Goal: Task Accomplishment & Management: Use online tool/utility

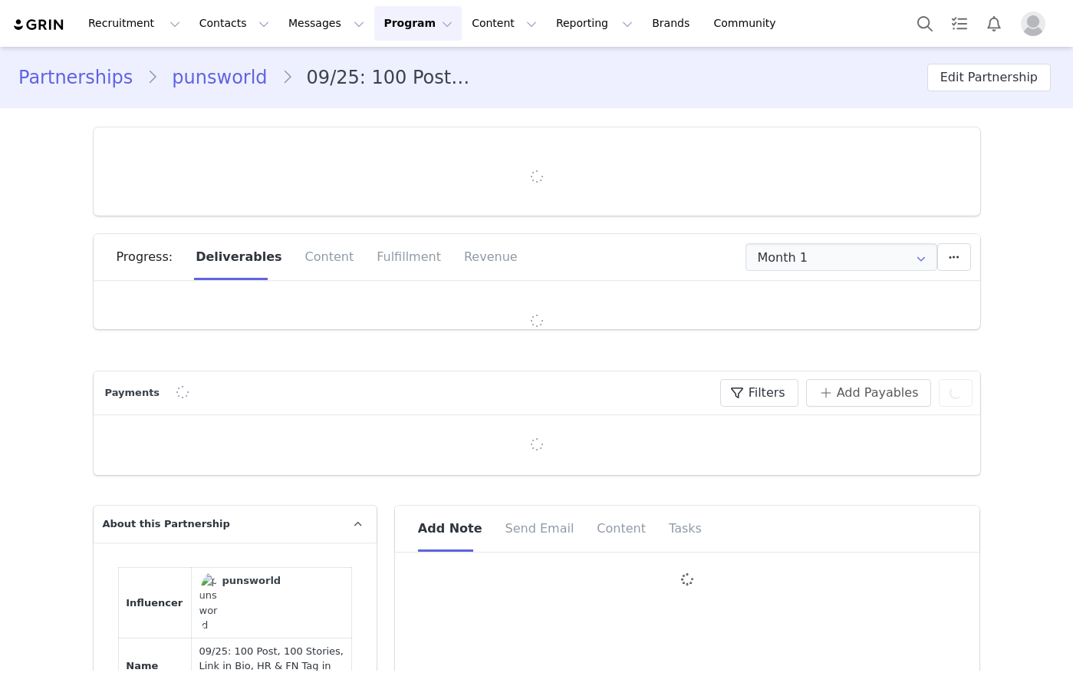
type input "+1 ([GEOGRAPHIC_DATA])"
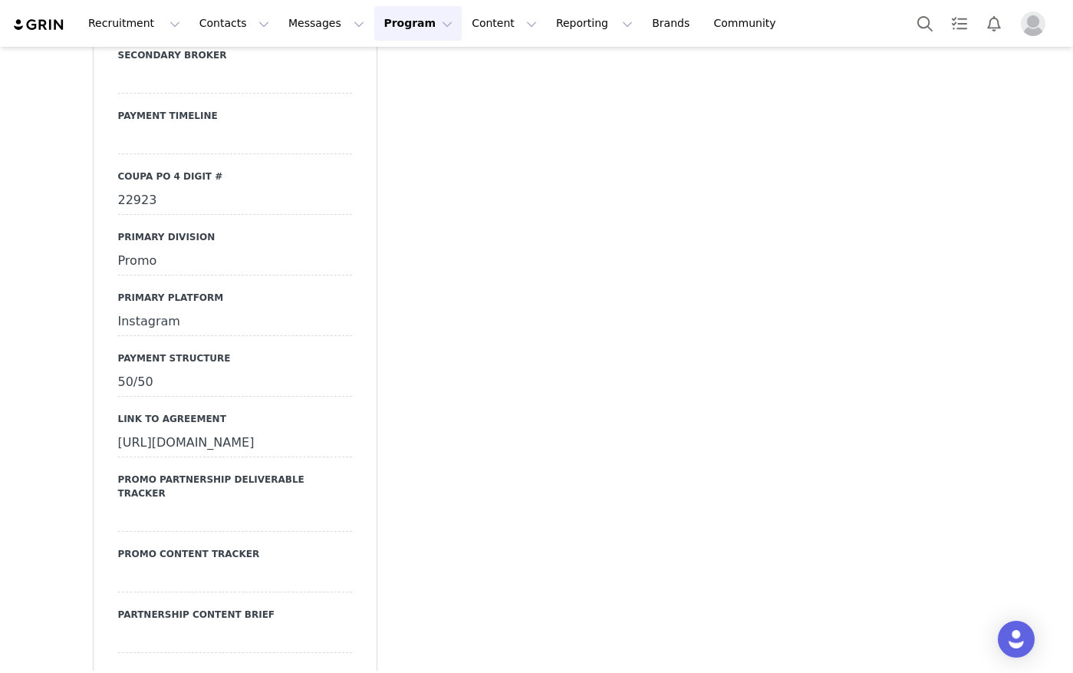
scroll to position [5157, 0]
